Goal: Transaction & Acquisition: Purchase product/service

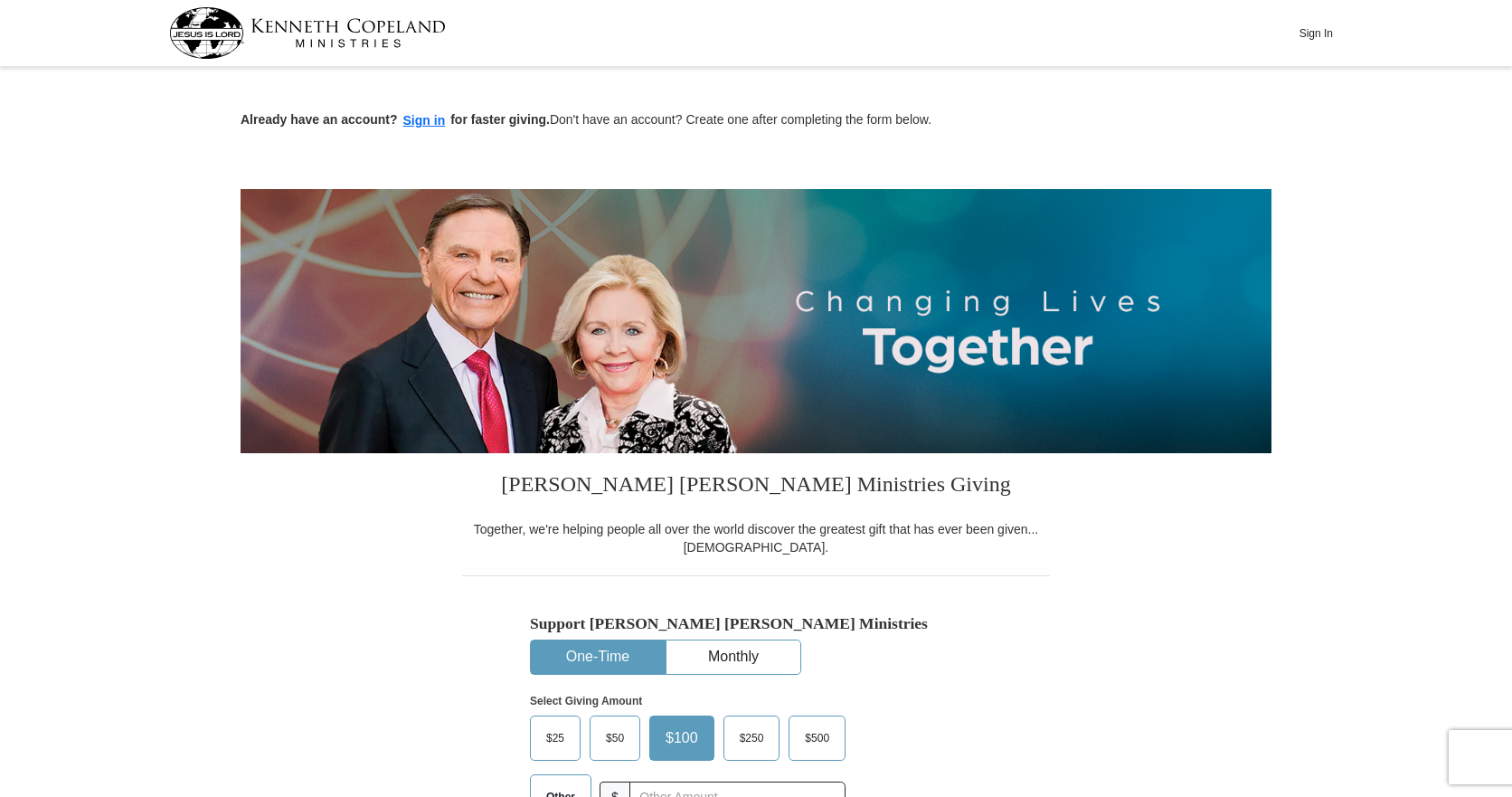
scroll to position [362, 0]
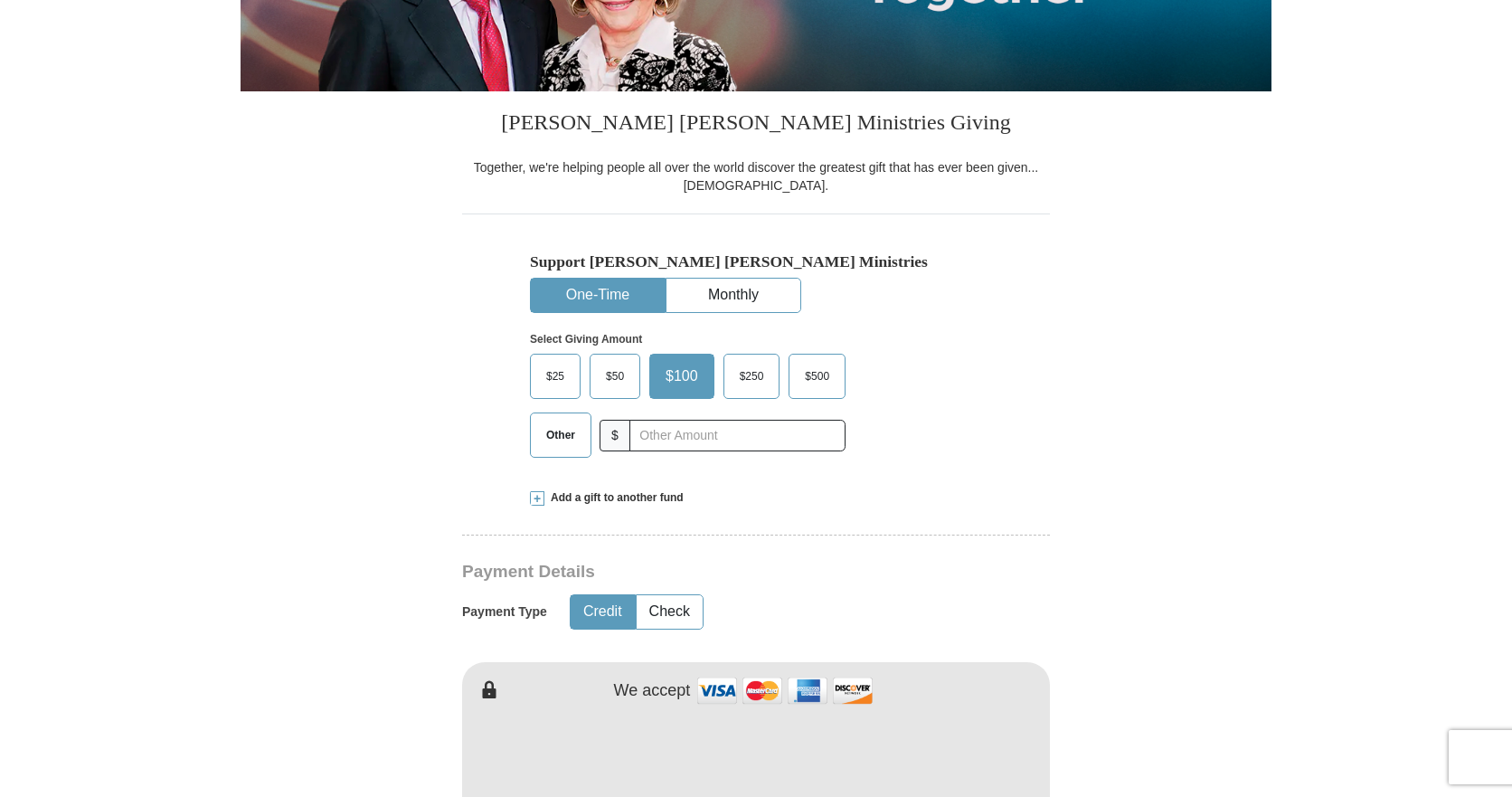
drag, startPoint x: 555, startPoint y: 442, endPoint x: 570, endPoint y: 442, distance: 15.0
click at [560, 442] on span "Other" at bounding box center [561, 435] width 47 height 28
click at [647, 434] on input "text" at bounding box center [737, 435] width 201 height 32
click at [675, 443] on input "70" at bounding box center [737, 435] width 201 height 32
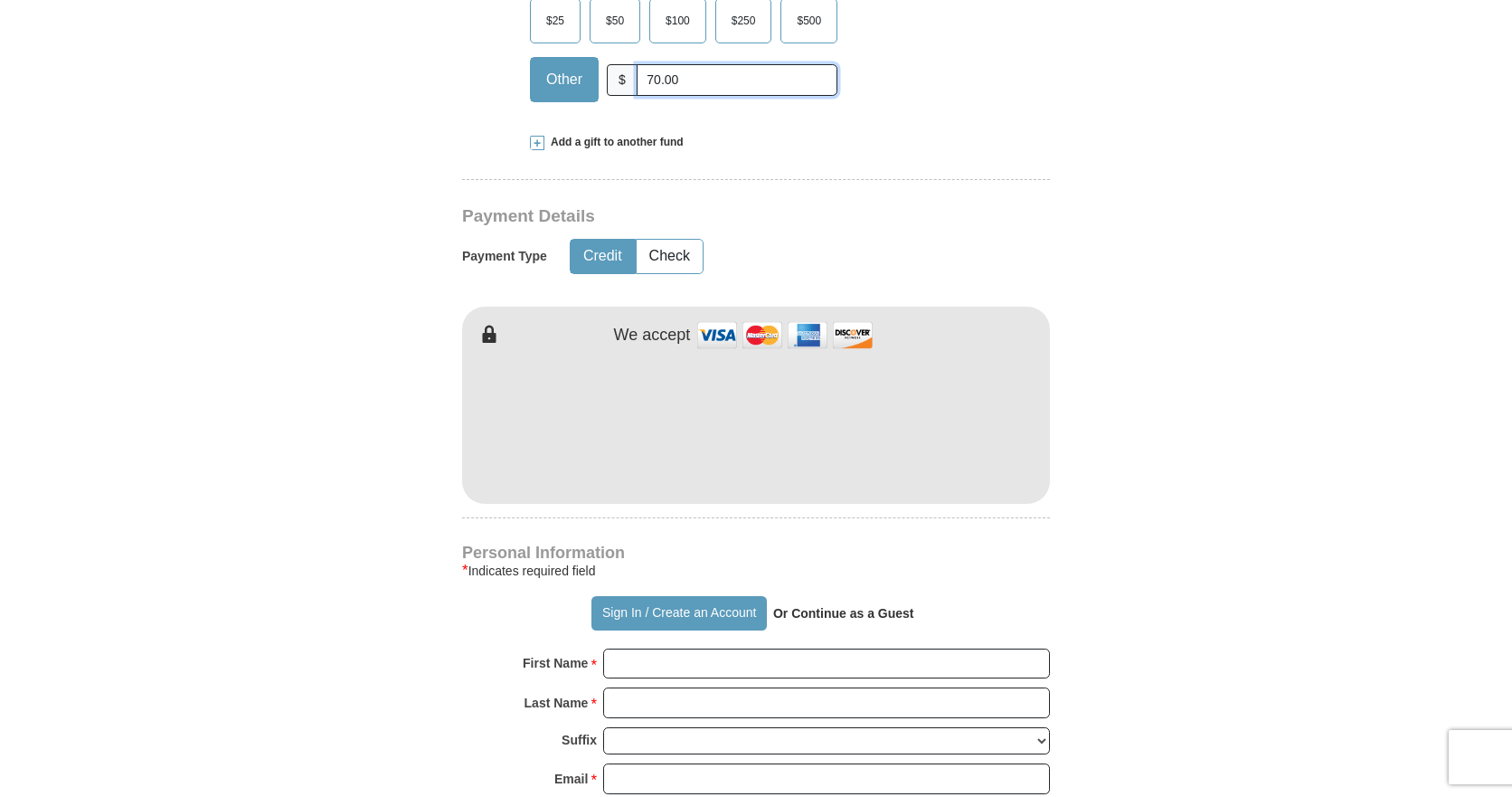
scroll to position [723, 0]
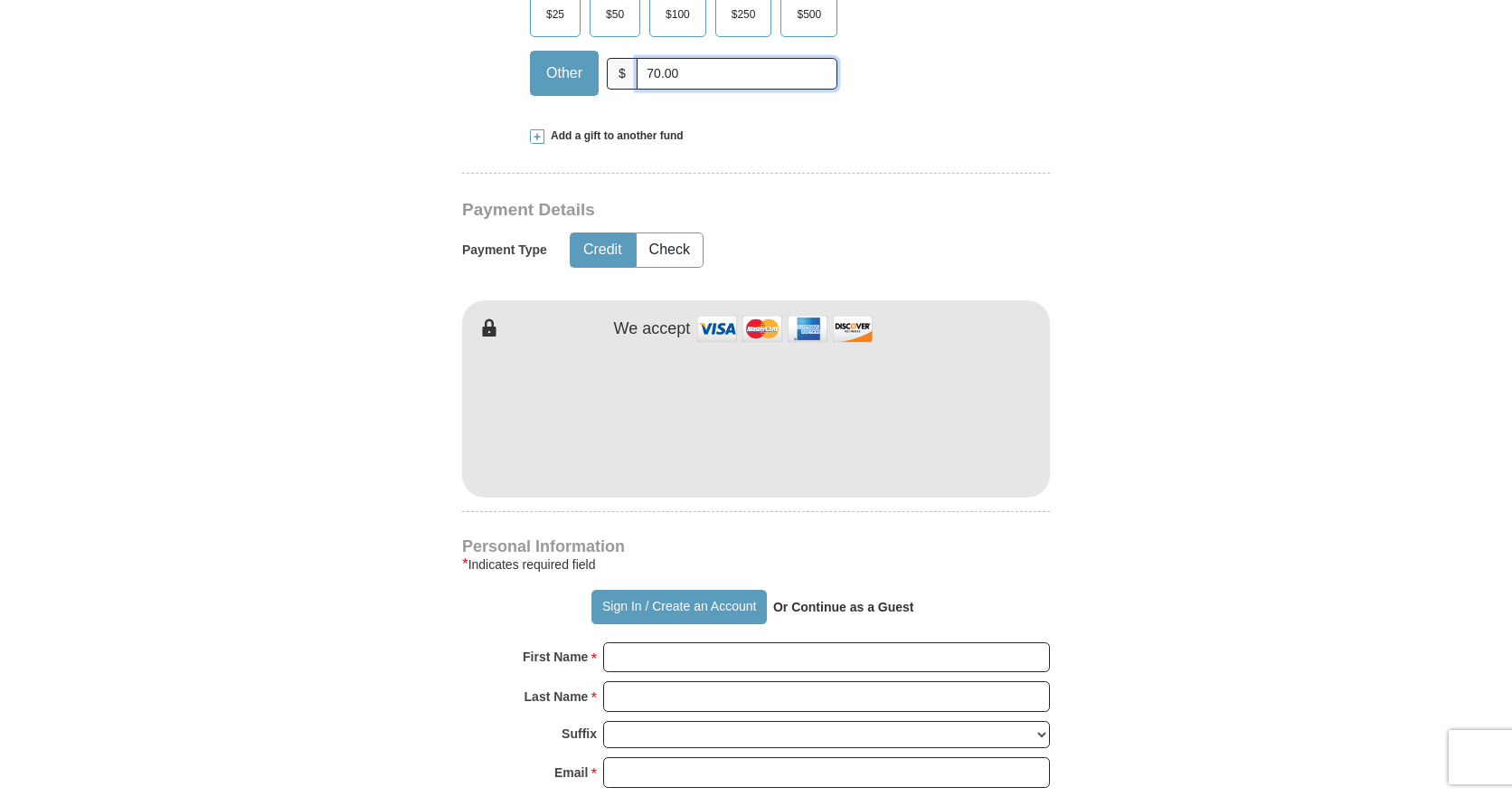
type input "70.00"
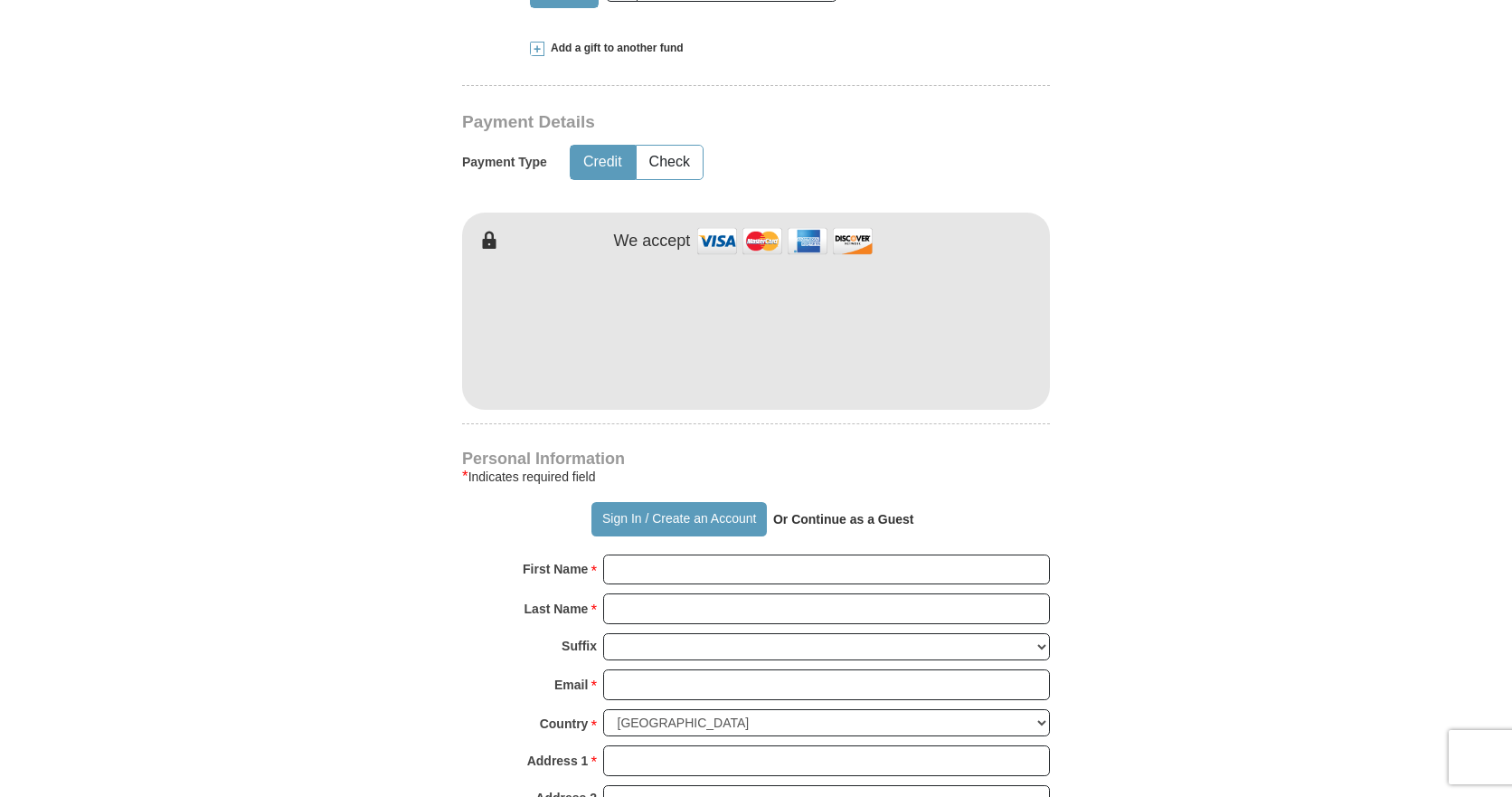
scroll to position [995, 0]
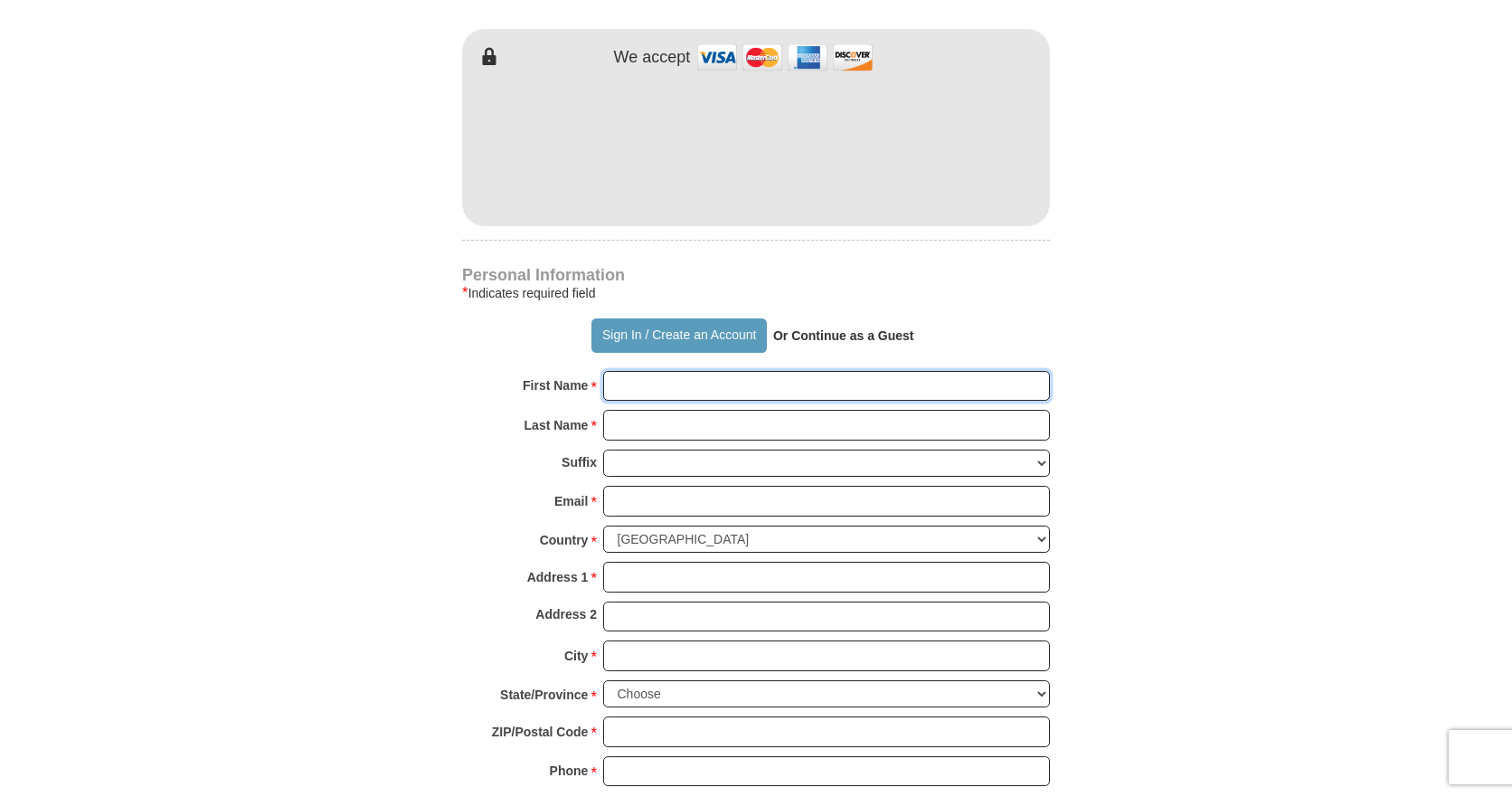
click at [665, 394] on input "First Name *" at bounding box center [826, 385] width 447 height 31
type input "Lynell"
type input "Mandelin"
click at [682, 509] on input "Email *" at bounding box center [826, 500] width 447 height 31
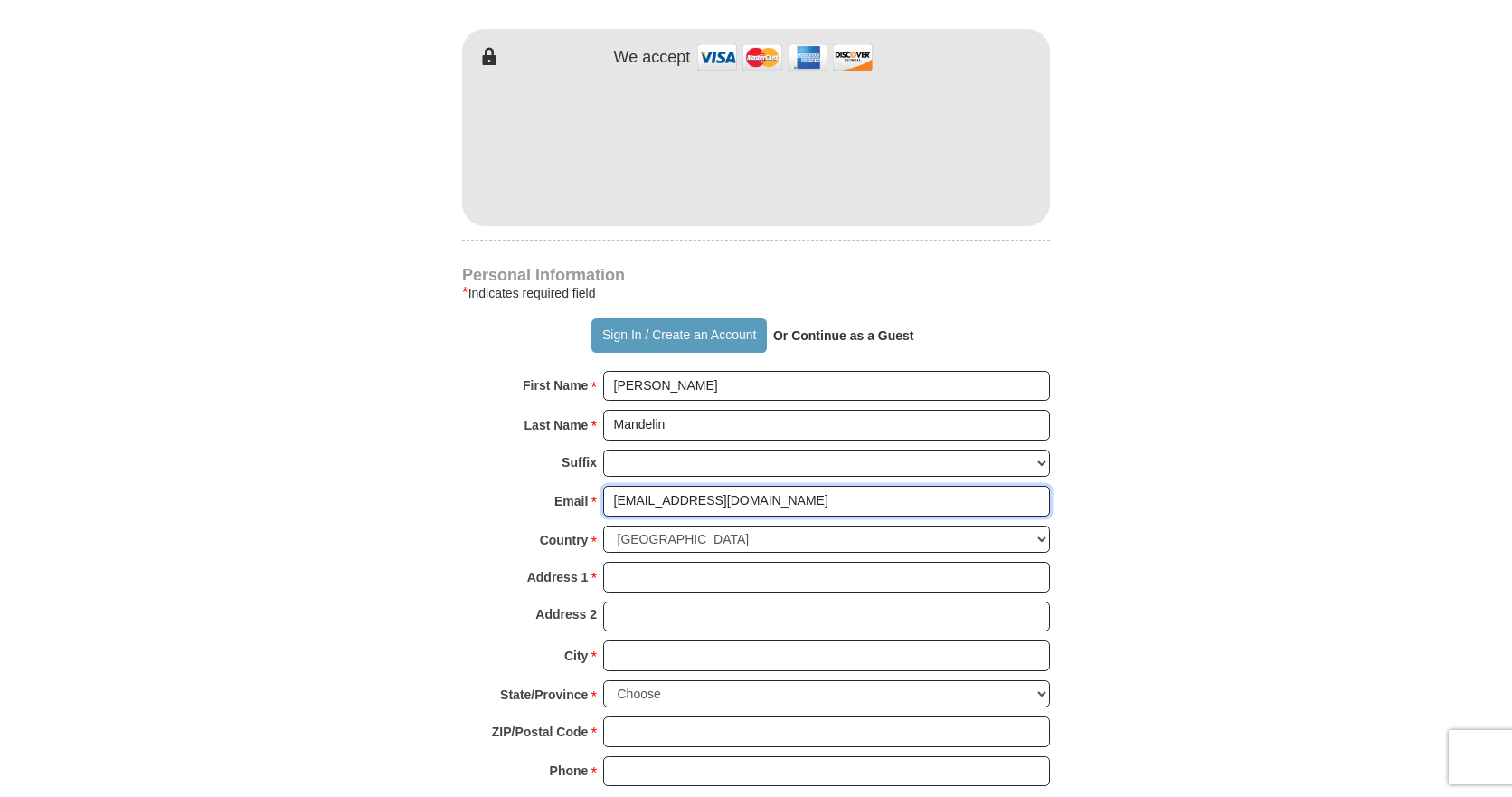
type input "lynellmandelin@yahoo.com"
click at [762, 556] on div "Country * United States of America Canada Antigua and Barbuda Argentina Armenia…" at bounding box center [756, 544] width 588 height 37
click at [757, 571] on input "Address 1 *" at bounding box center [826, 576] width 447 height 31
type input "852 N 15 Street Apt 23"
click at [665, 663] on input "City *" at bounding box center [826, 655] width 447 height 31
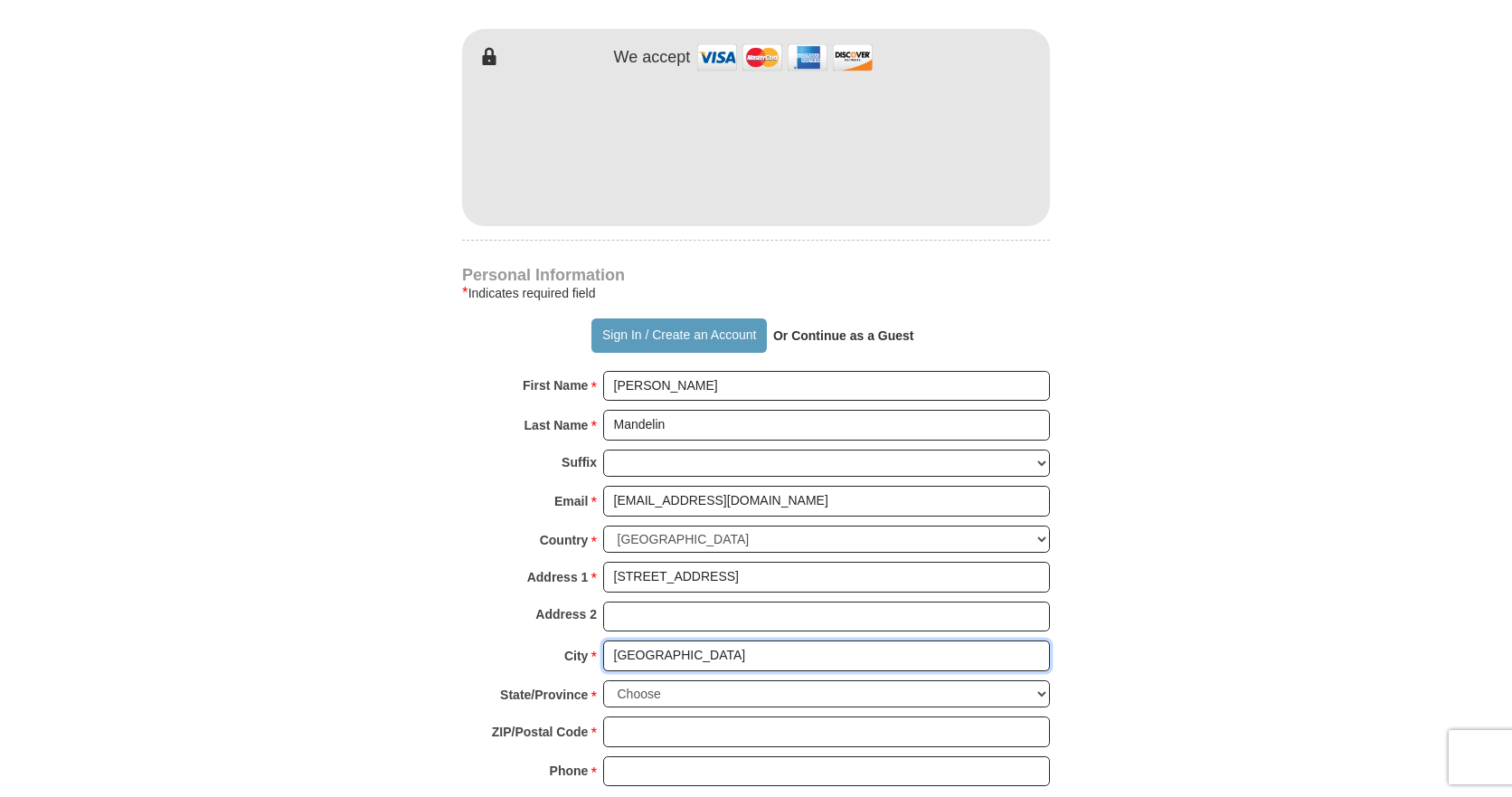
type input "Milwaukee"
drag, startPoint x: 1035, startPoint y: 697, endPoint x: 1017, endPoint y: 711, distance: 22.8
click at [1035, 697] on select "Choose Alabama Alaska American Samoa Arizona Arkansas Armed Forces Americas Arm…" at bounding box center [826, 694] width 447 height 28
select select "WI"
click at [603, 680] on select "Choose Alabama Alaska American Samoa Arizona Arkansas Armed Forces Americas Arm…" at bounding box center [826, 694] width 447 height 28
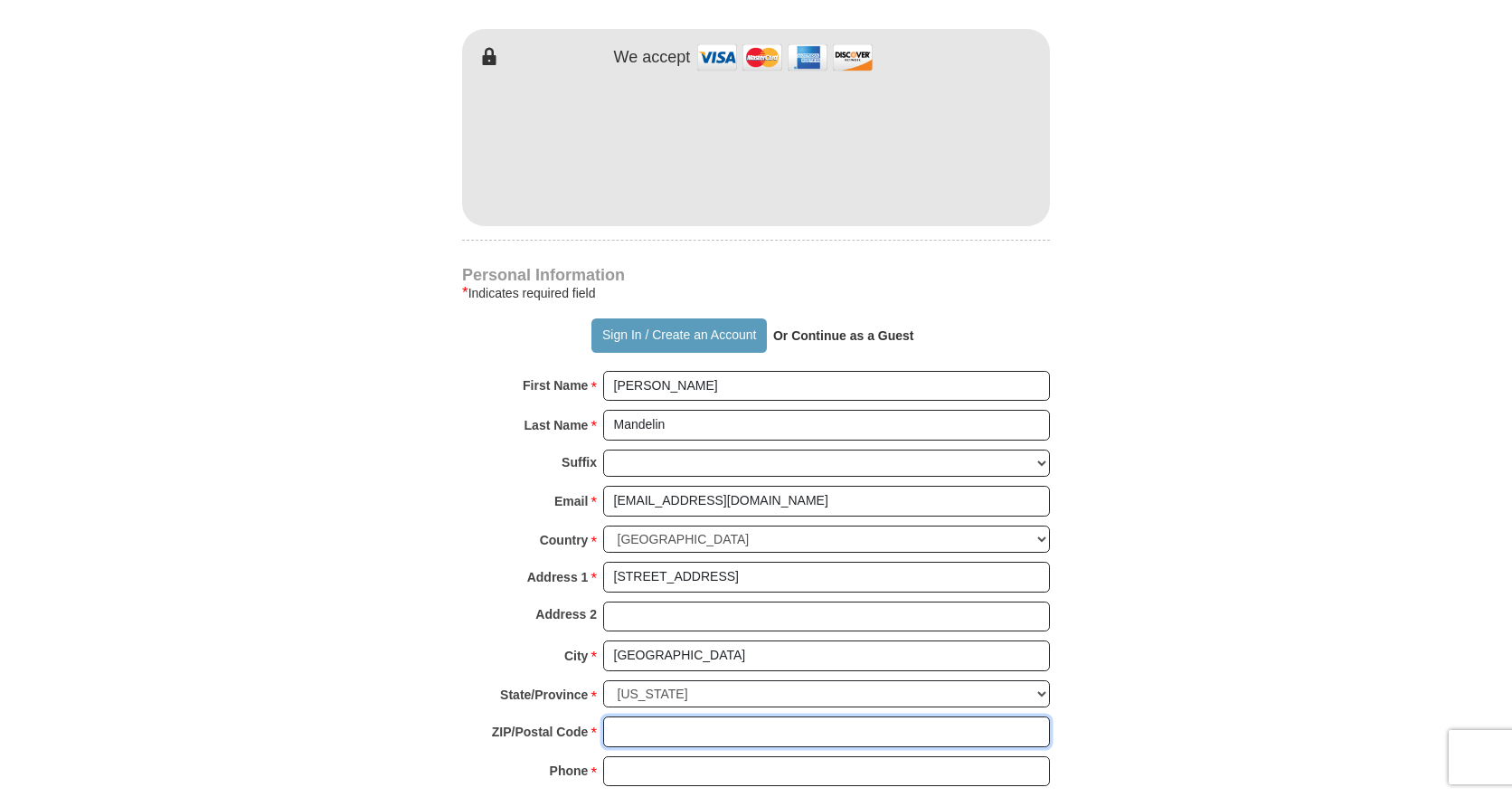
click at [676, 728] on input "ZIP/Postal Code *" at bounding box center [826, 731] width 447 height 31
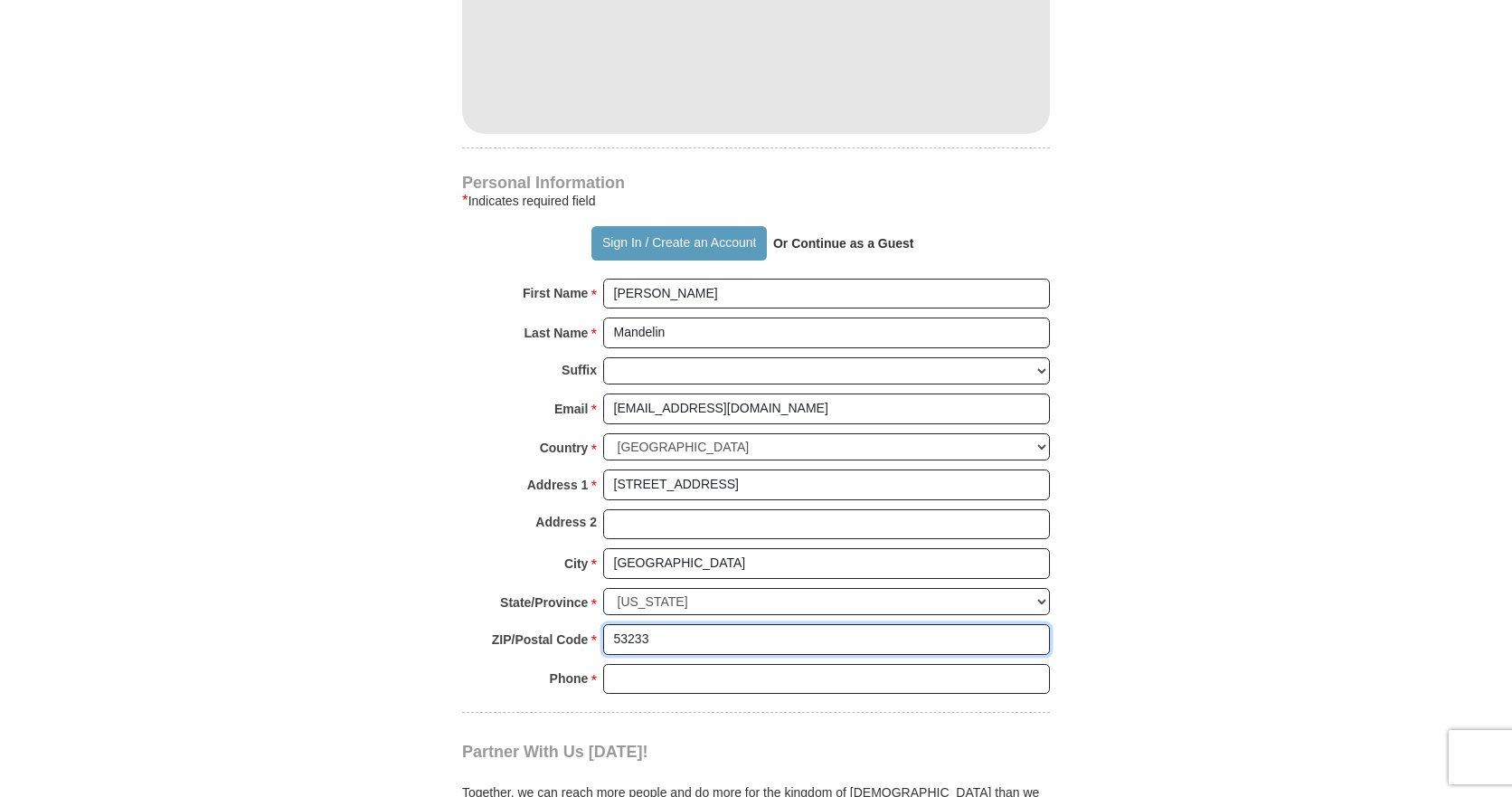
scroll to position [1175, 0]
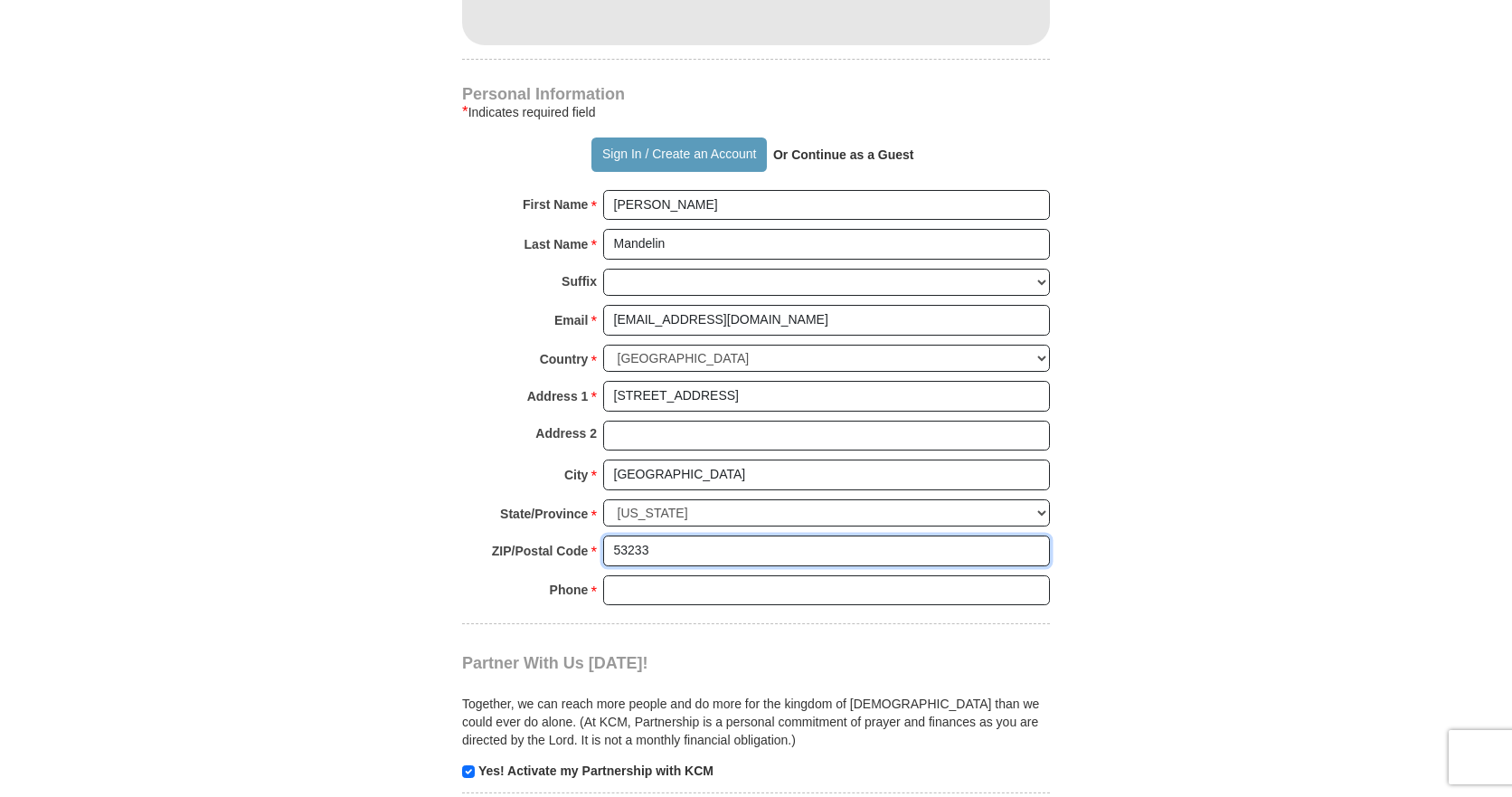
type input "53233"
click at [654, 592] on input "Phone * *" at bounding box center [826, 590] width 447 height 31
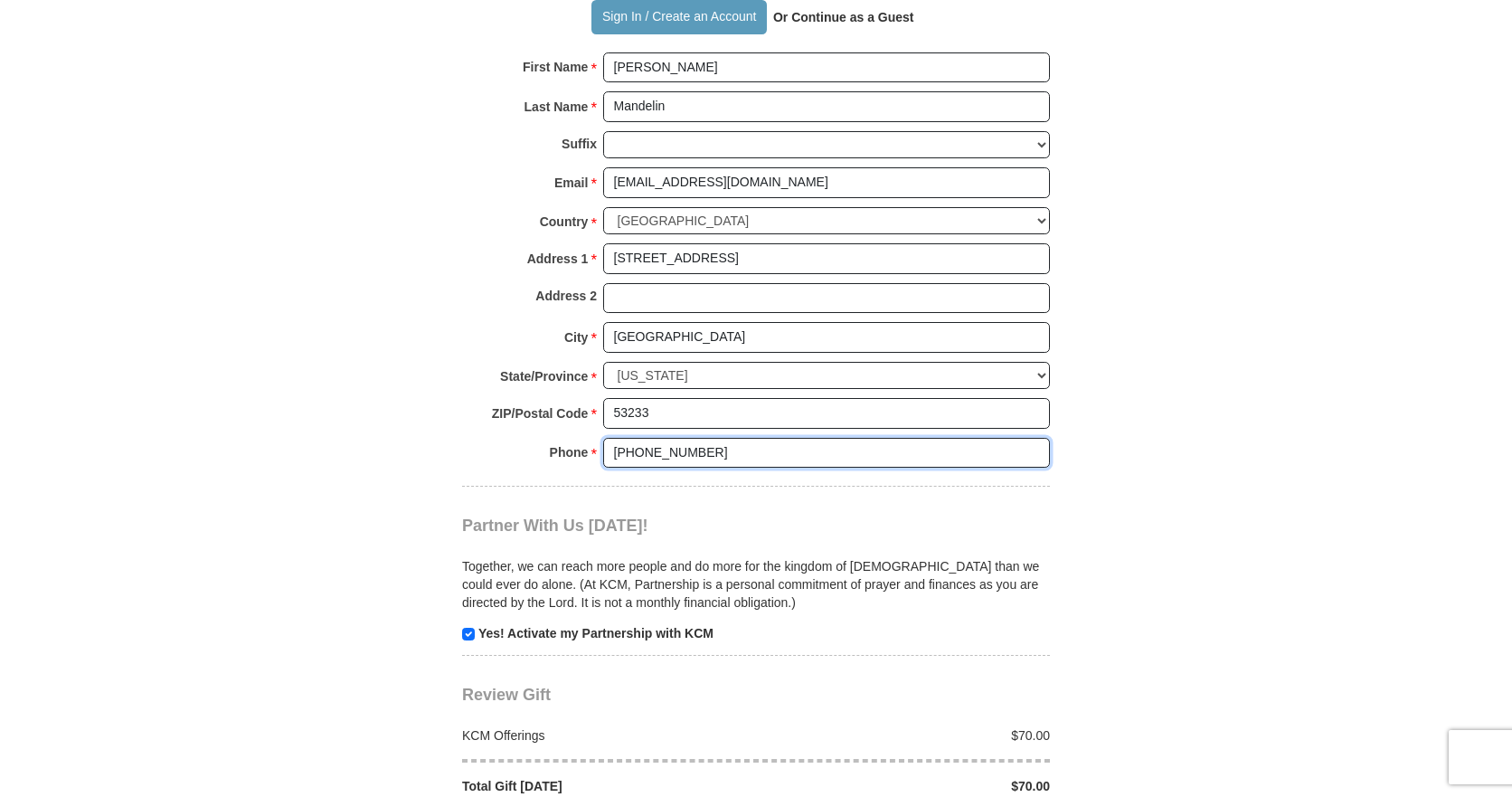
scroll to position [1627, 0]
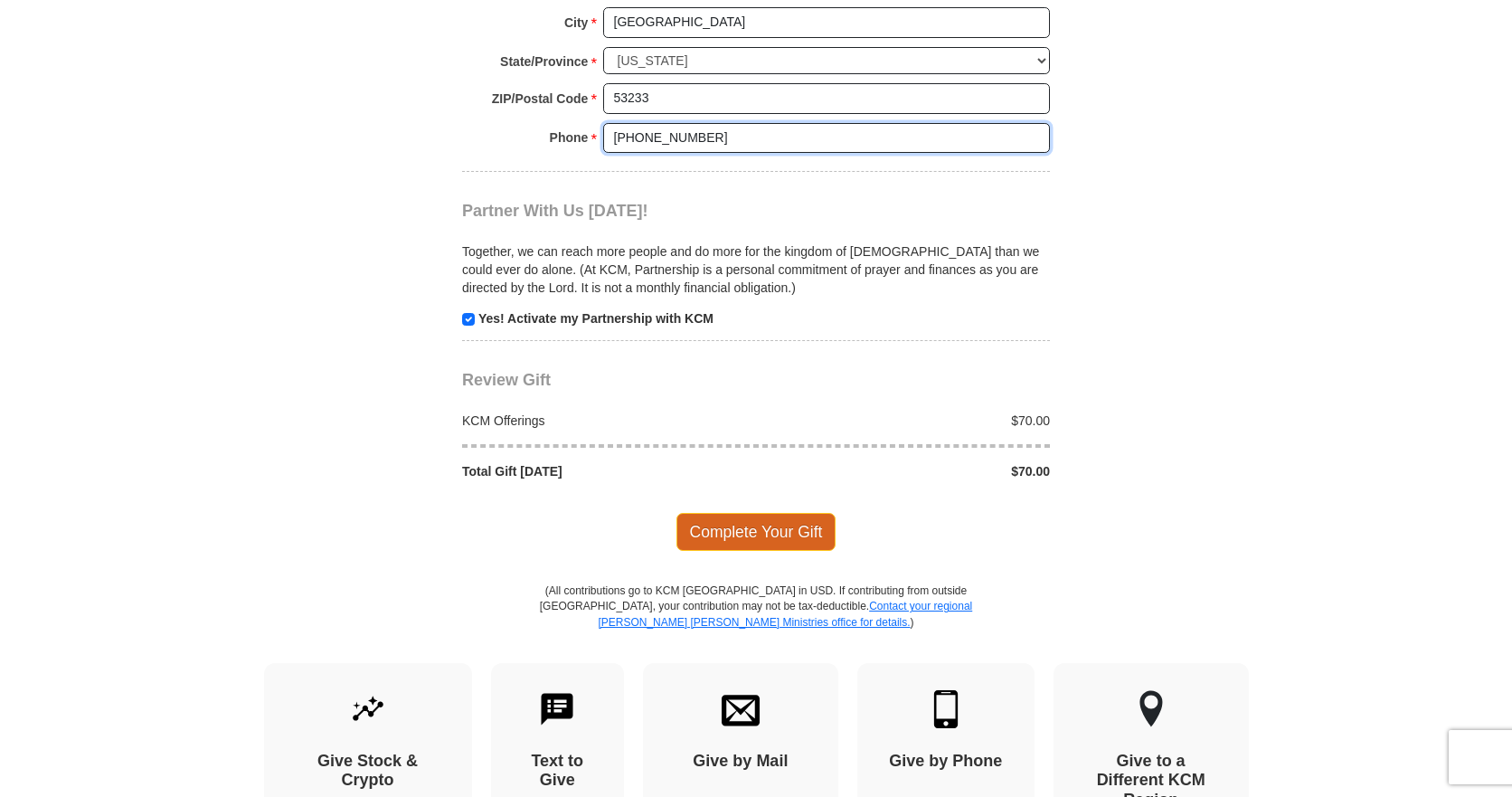
type input "414-380-9322"
click at [721, 526] on span "Complete Your Gift" at bounding box center [756, 531] width 160 height 38
